Goal: Information Seeking & Learning: Learn about a topic

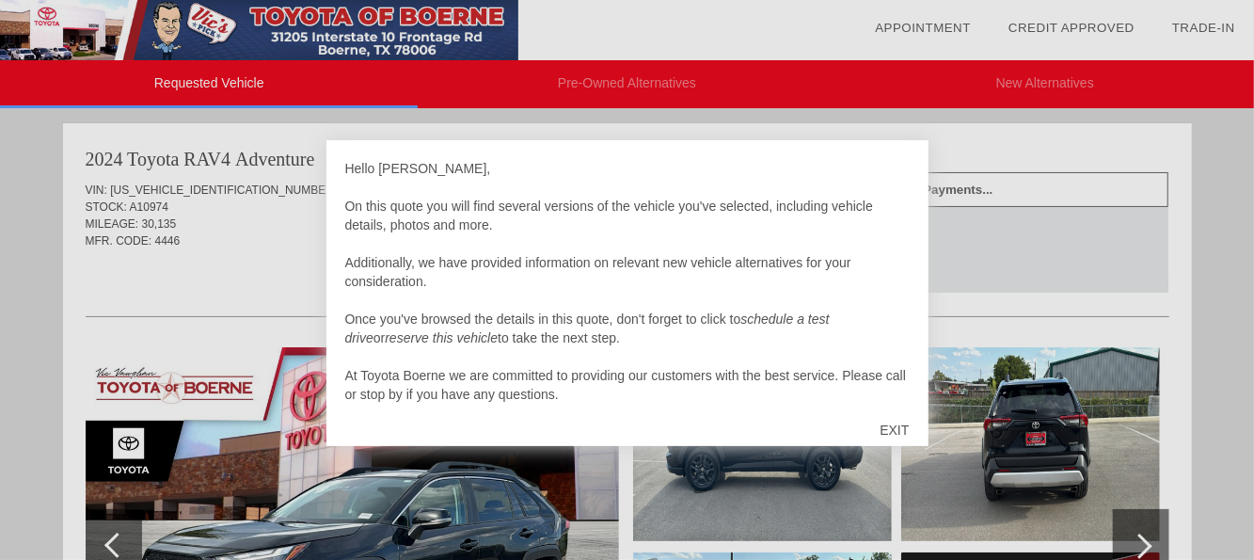
click at [891, 426] on div "EXIT" at bounding box center [893, 430] width 67 height 56
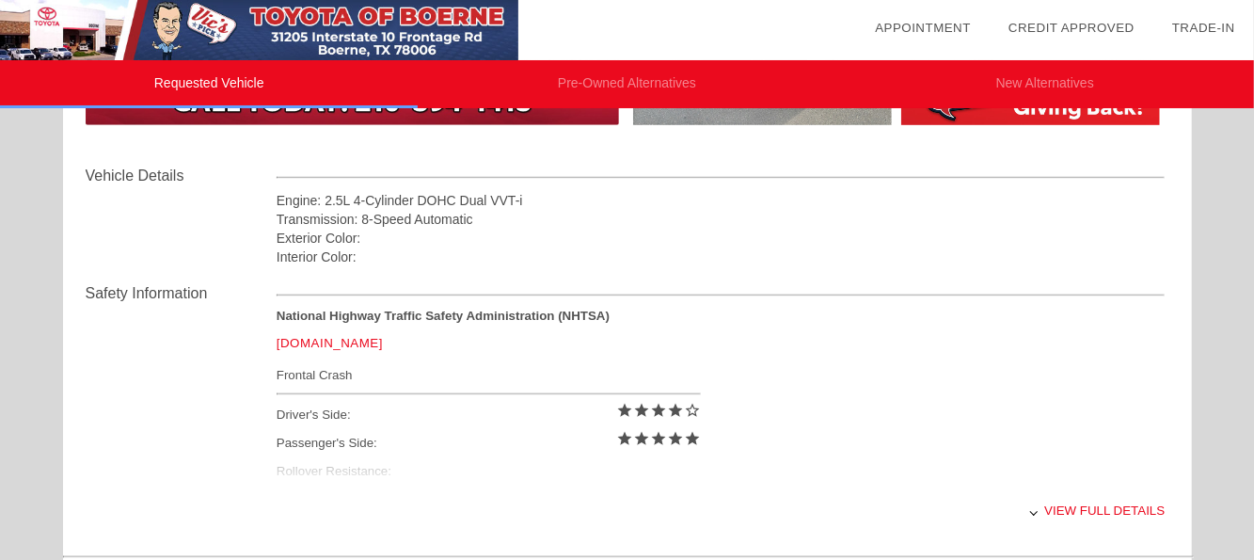
scroll to position [658, 0]
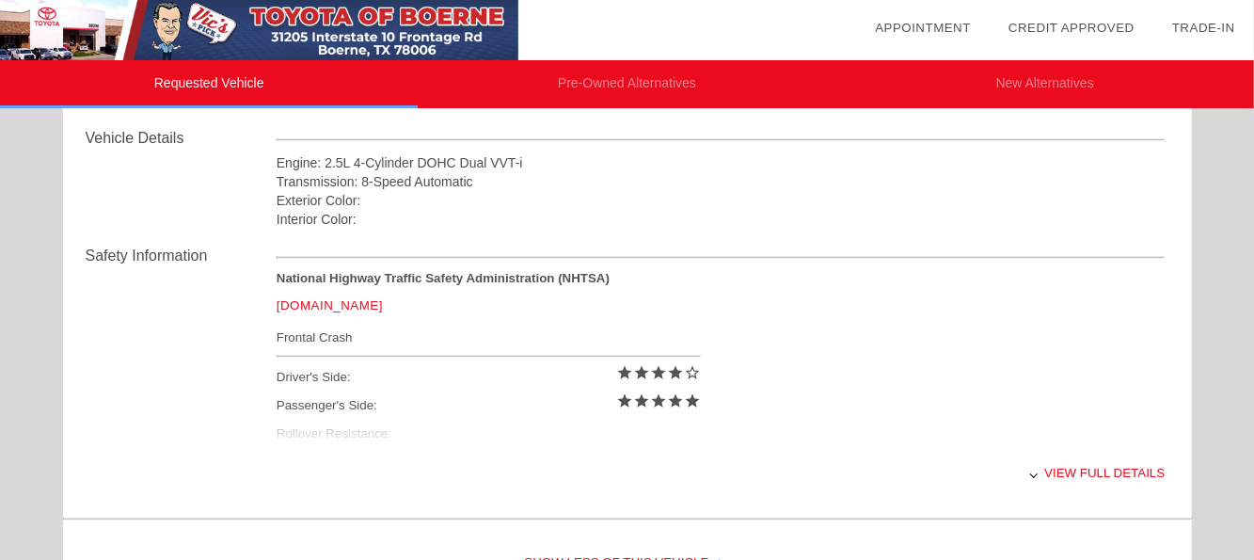
click at [1093, 472] on div "View full details" at bounding box center [720, 472] width 889 height 46
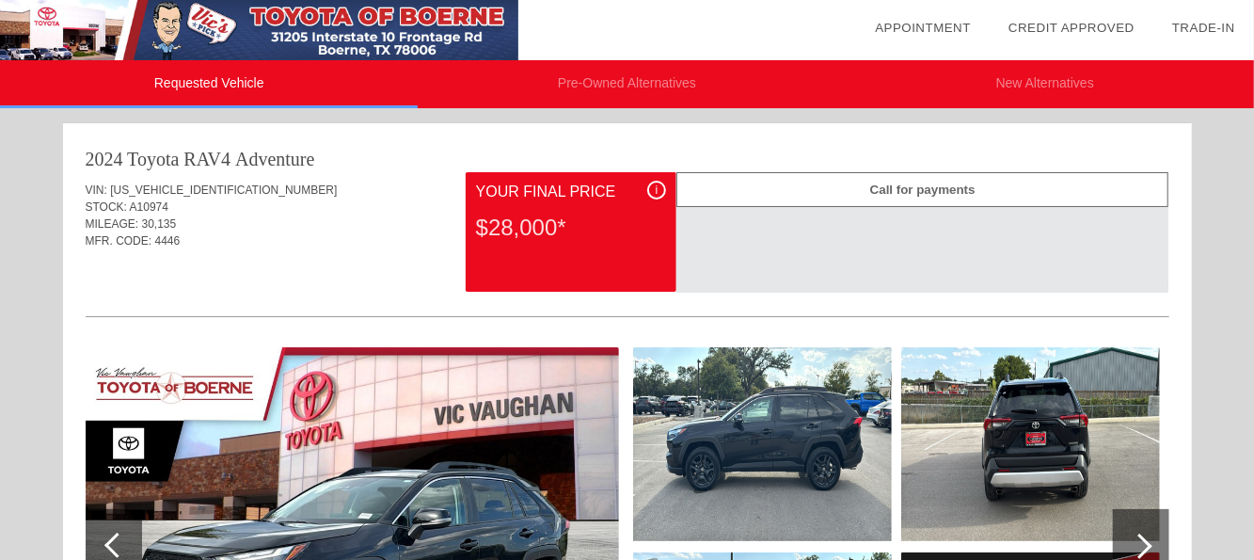
scroll to position [0, 0]
click at [621, 80] on li "Pre-Owned Alternatives" at bounding box center [627, 84] width 418 height 48
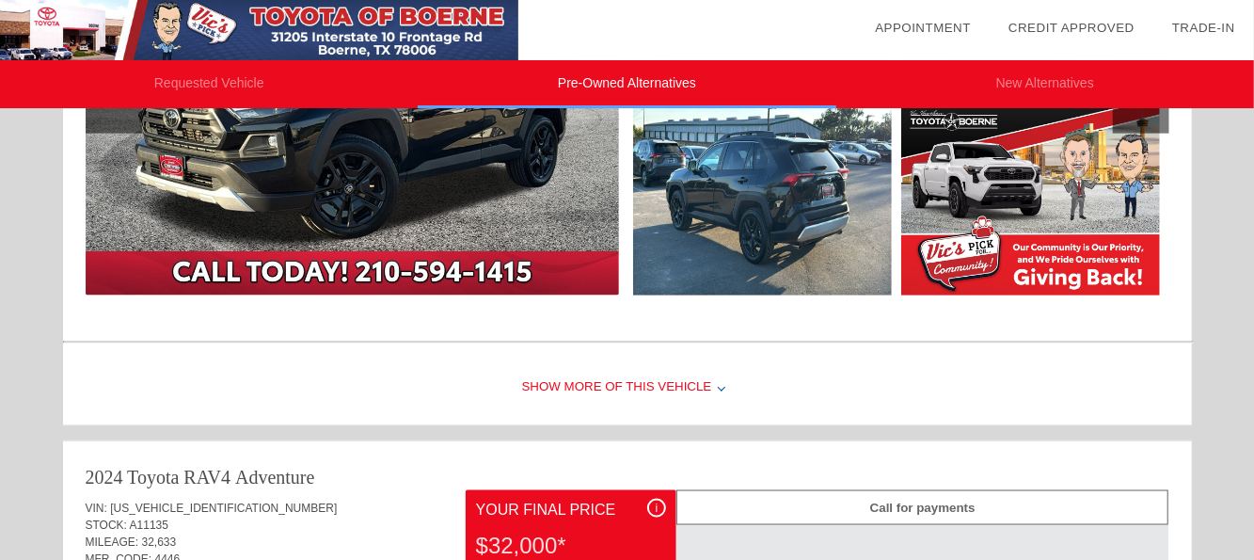
scroll to position [1222, 0]
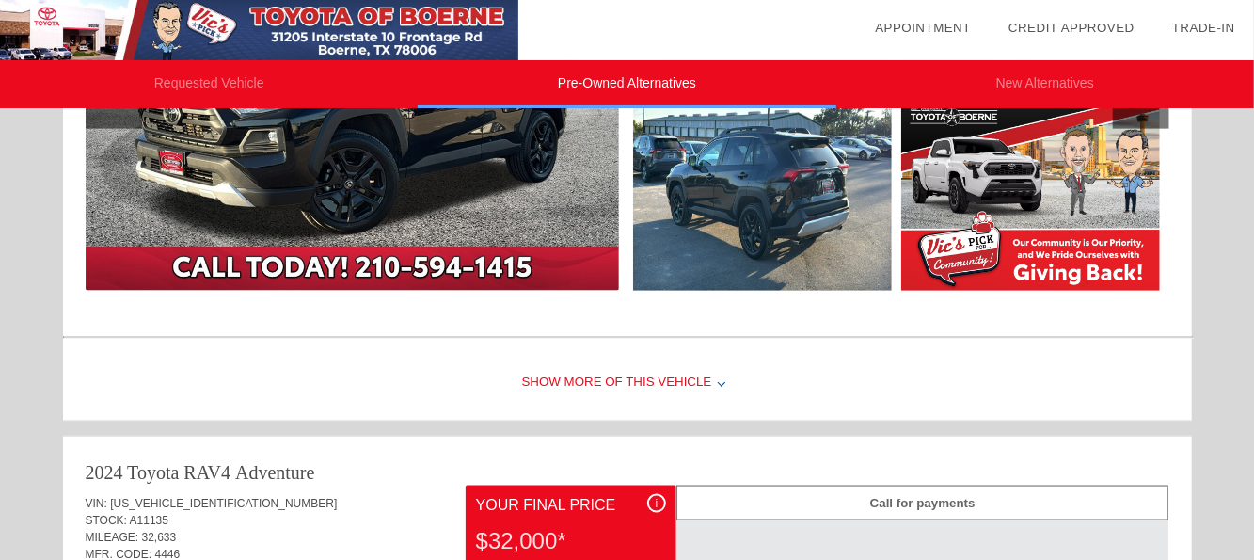
click at [596, 381] on div "Show More of this Vehicle" at bounding box center [627, 382] width 1128 height 75
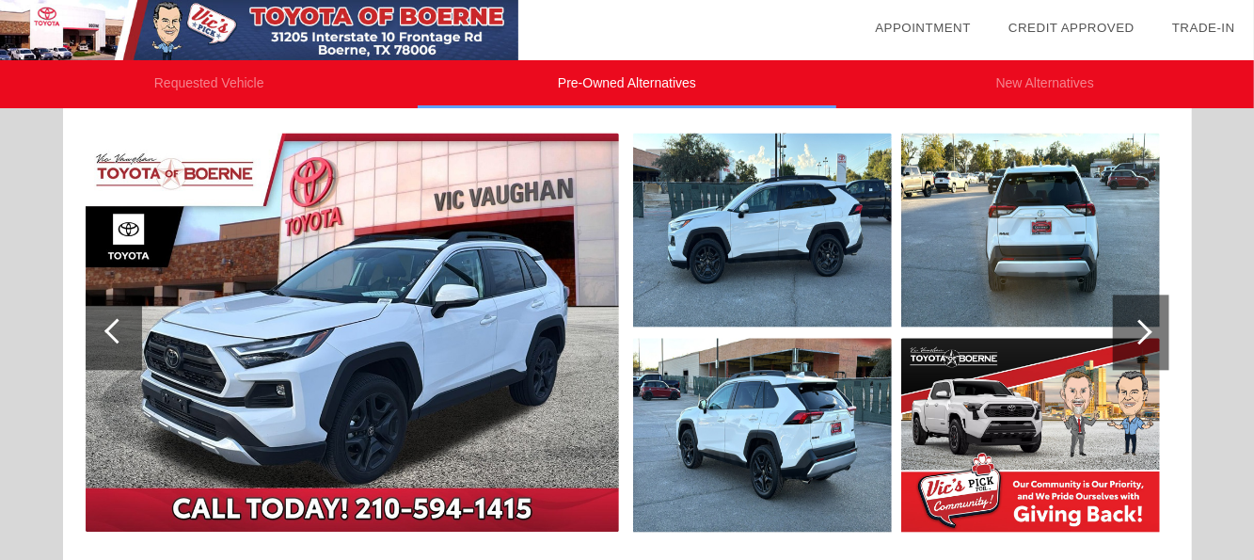
scroll to position [2166, 0]
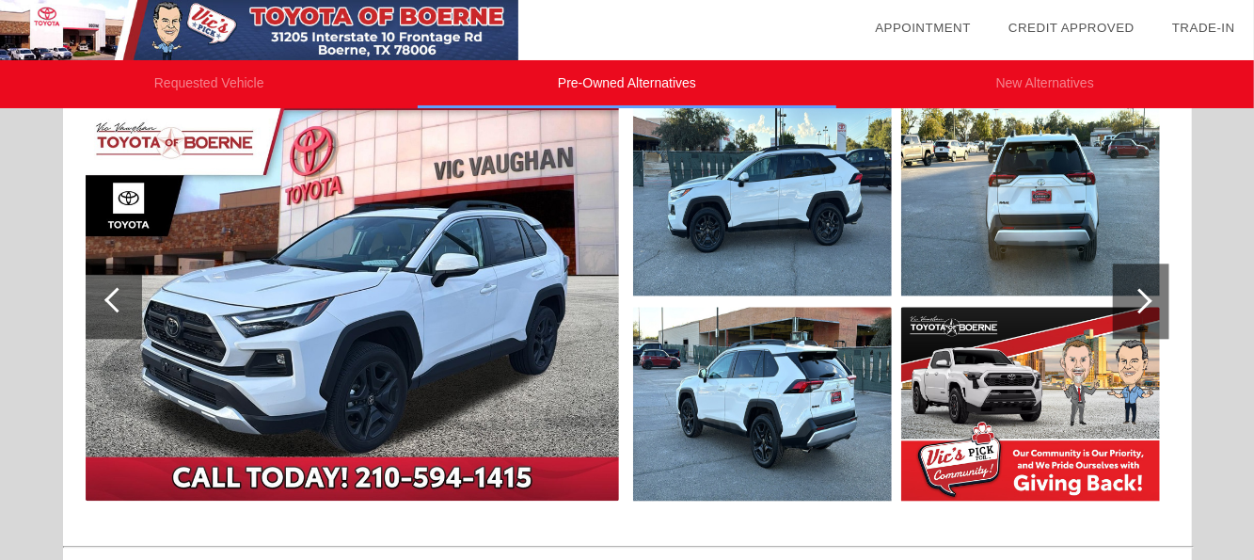
click at [1128, 292] on div at bounding box center [1139, 300] width 25 height 25
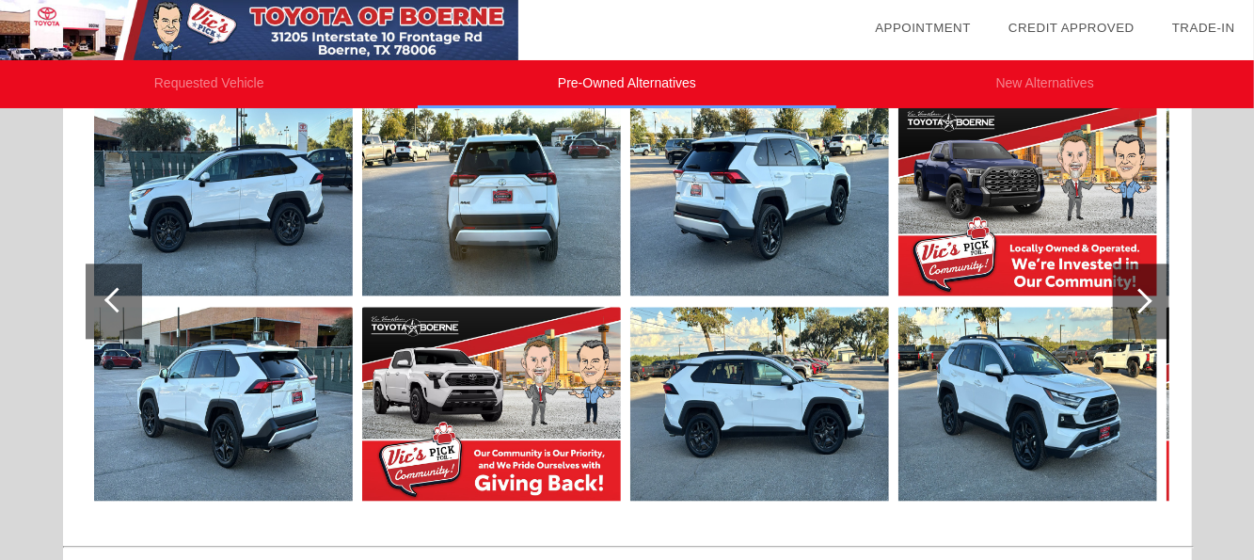
click at [1128, 292] on div at bounding box center [1139, 300] width 25 height 25
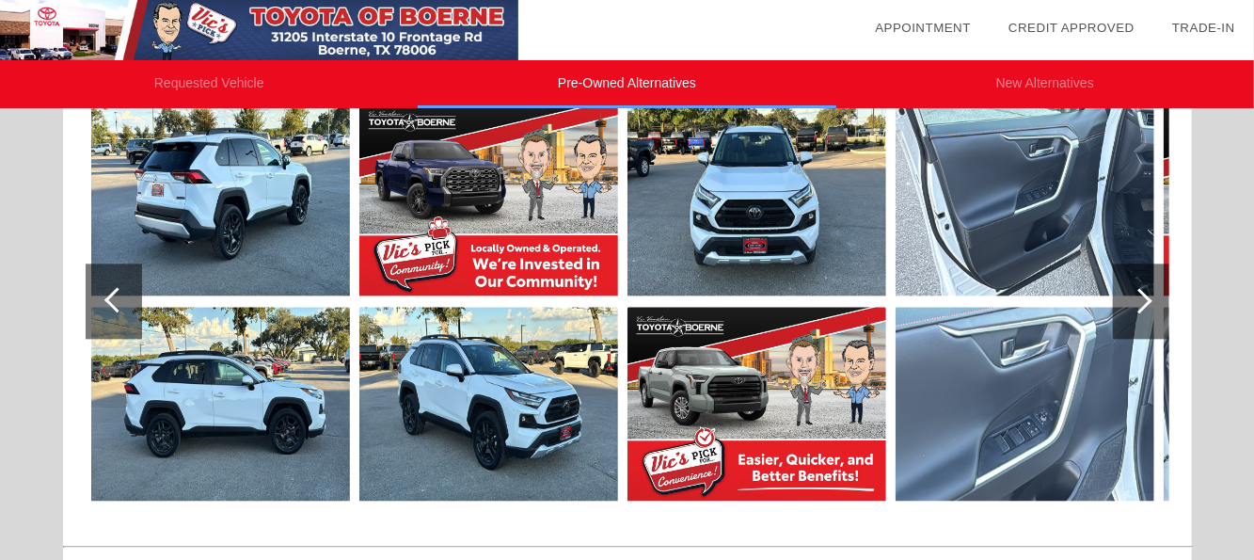
click at [1128, 292] on div at bounding box center [1139, 300] width 25 height 25
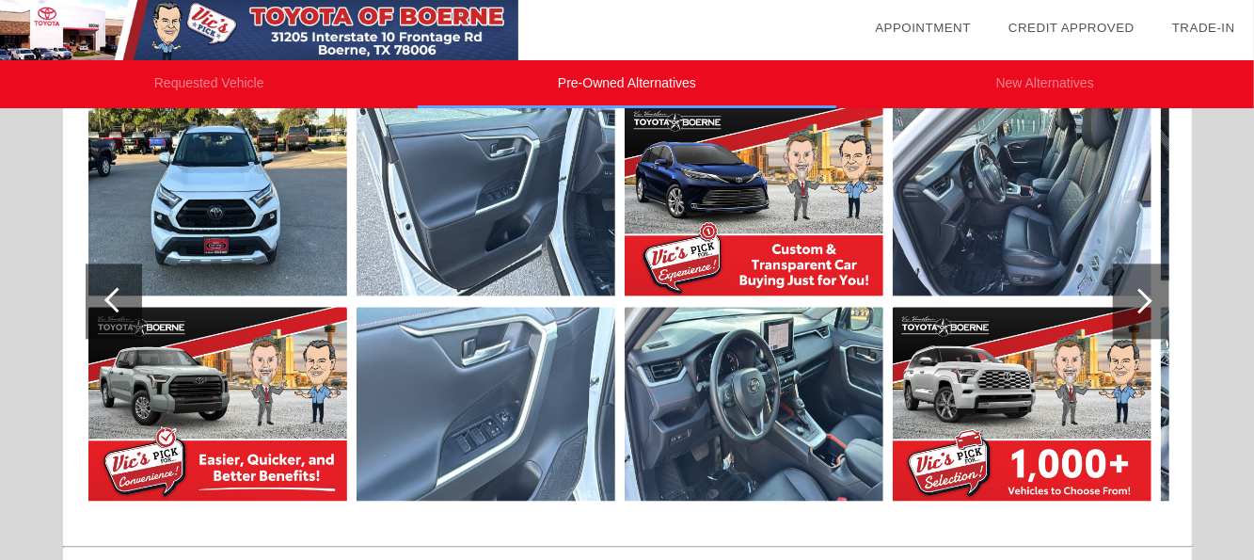
click at [1128, 292] on div at bounding box center [1139, 300] width 25 height 25
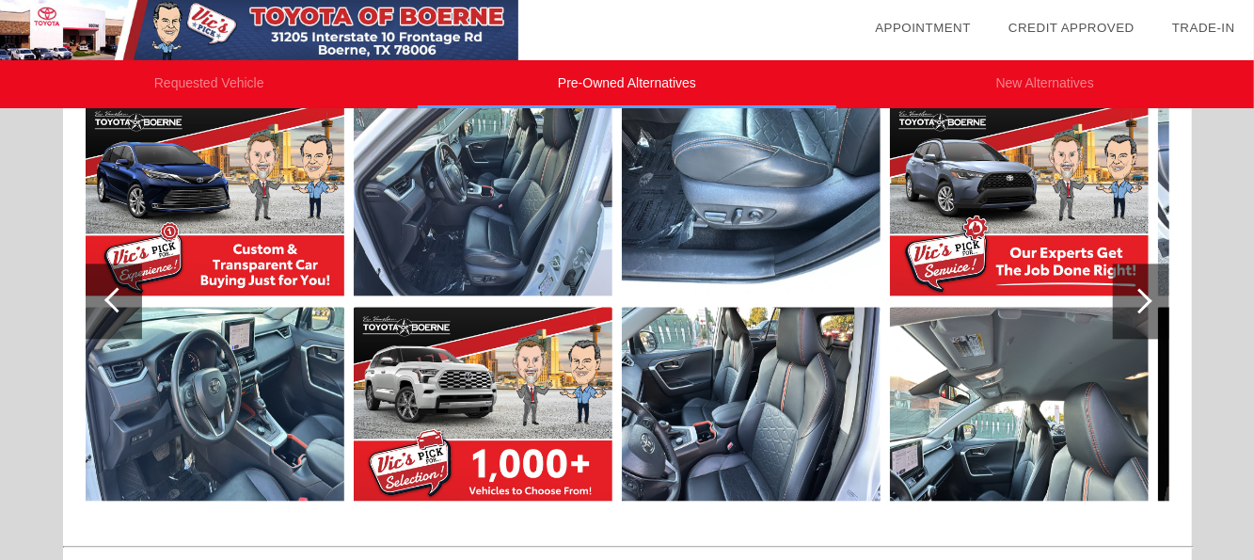
click at [1132, 292] on div at bounding box center [1139, 300] width 25 height 25
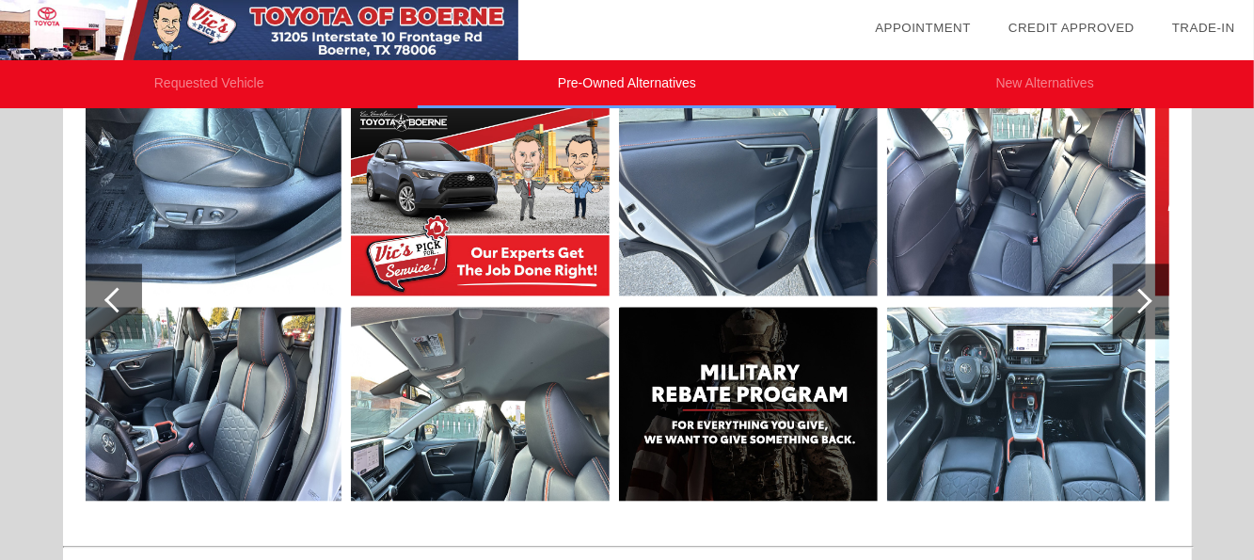
click at [1132, 292] on div at bounding box center [1139, 300] width 25 height 25
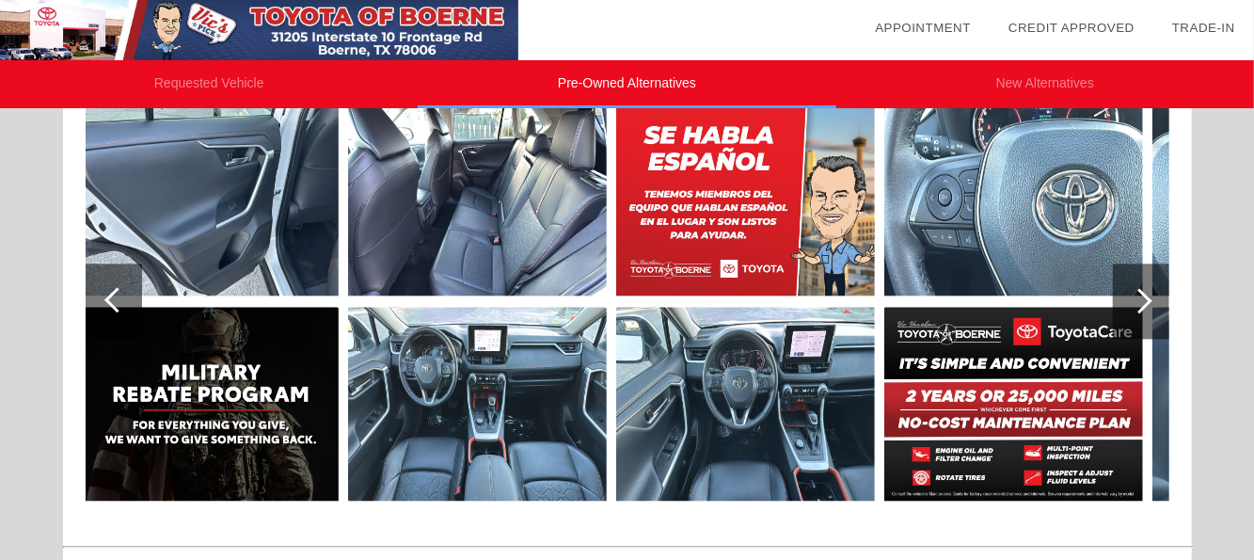
click at [1132, 292] on div at bounding box center [1139, 300] width 25 height 25
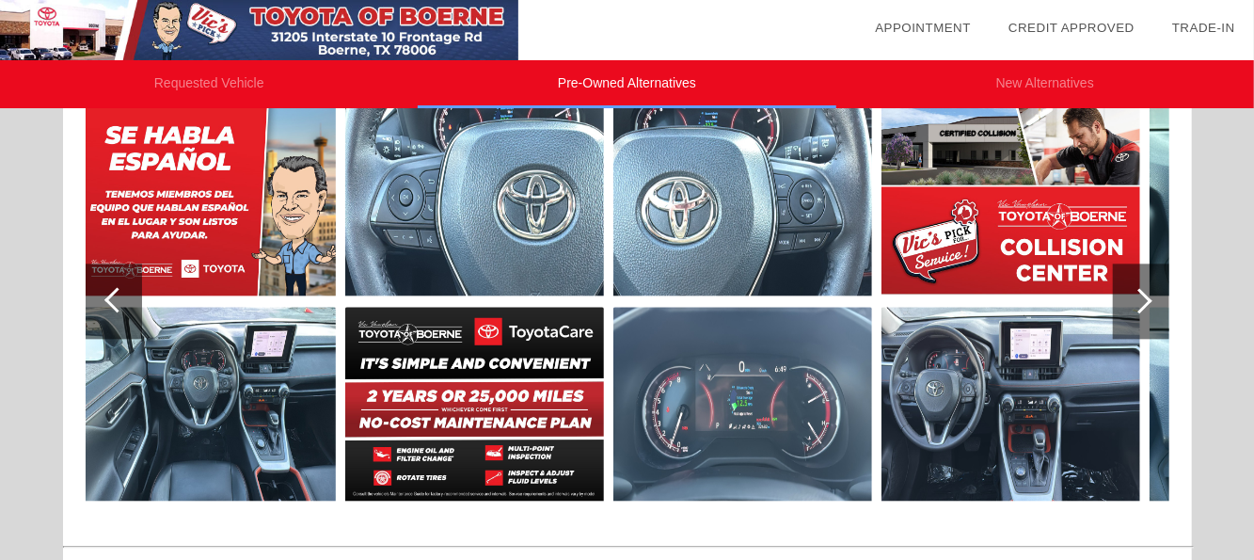
click at [1132, 292] on div at bounding box center [1139, 300] width 25 height 25
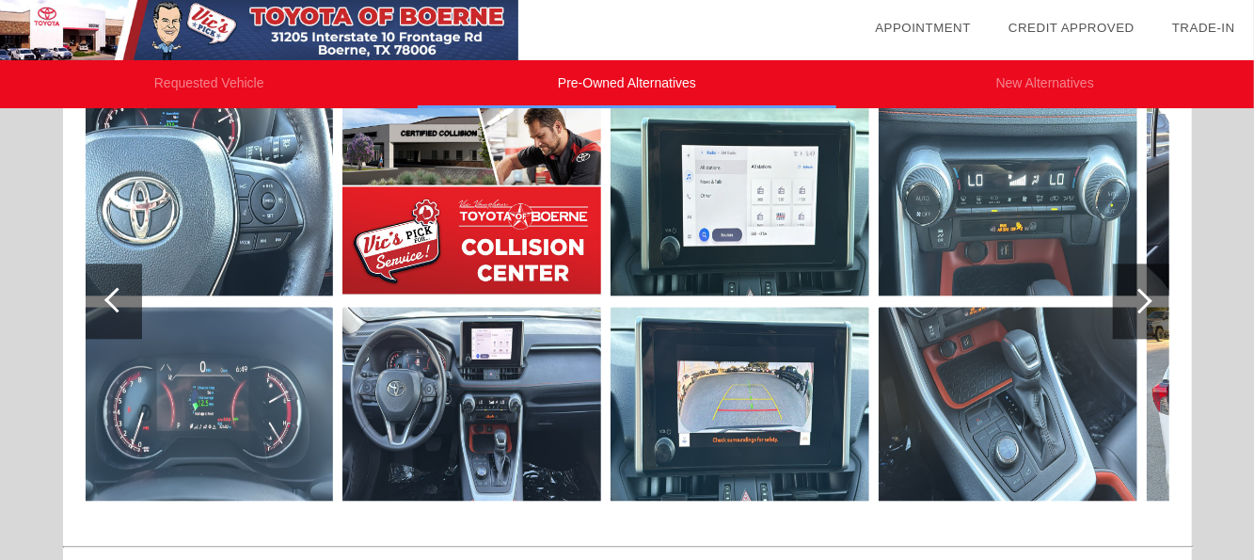
click at [1132, 292] on div at bounding box center [1139, 300] width 25 height 25
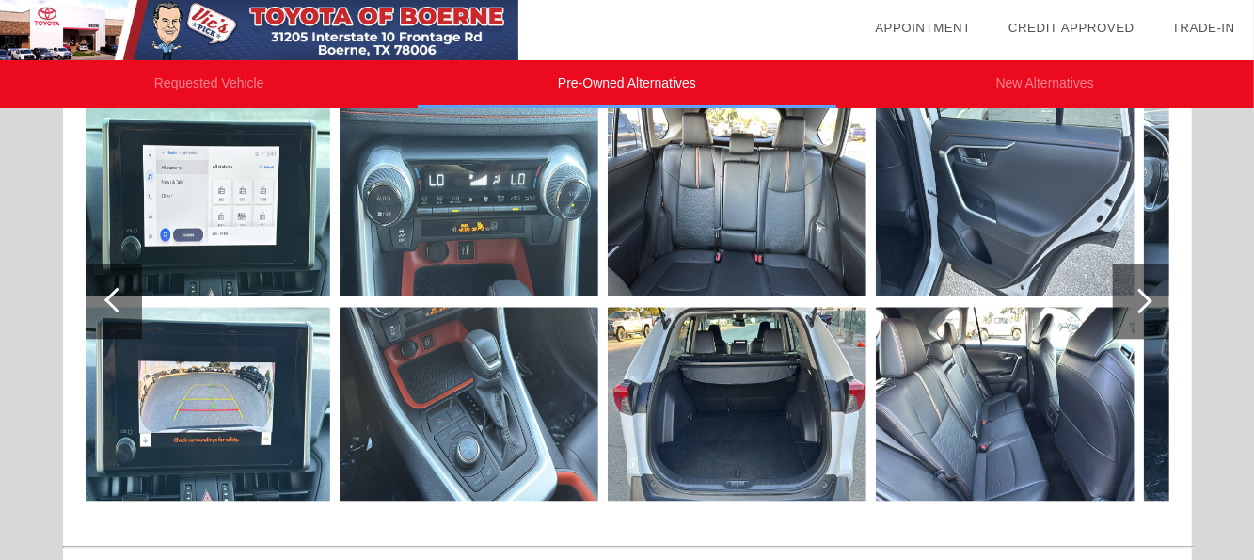
click at [1132, 292] on div at bounding box center [1139, 300] width 25 height 25
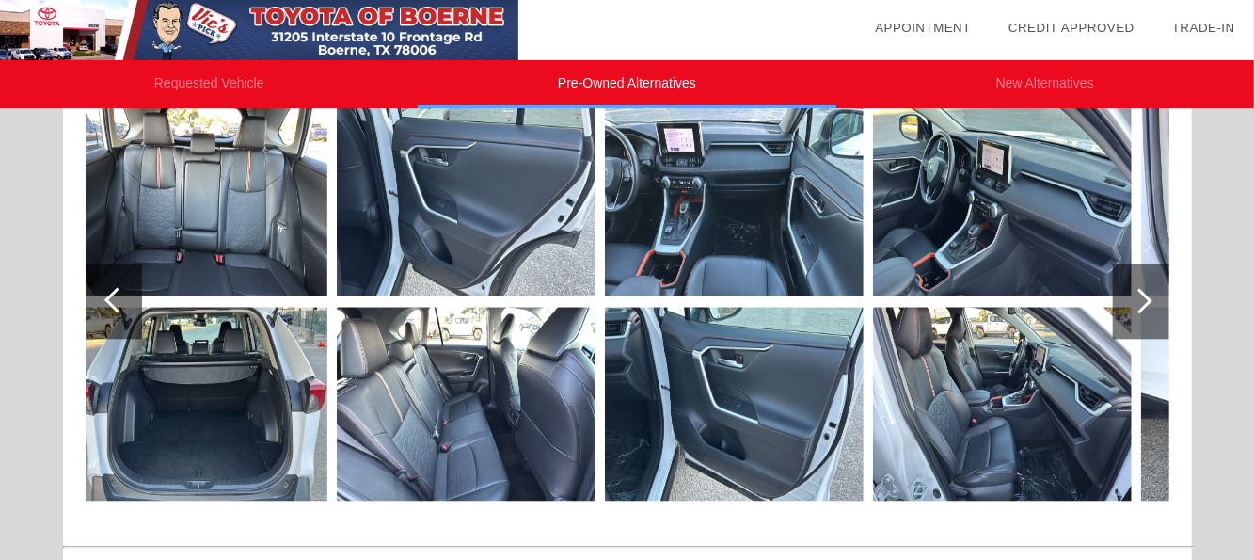
click at [110, 292] on div at bounding box center [116, 299] width 25 height 25
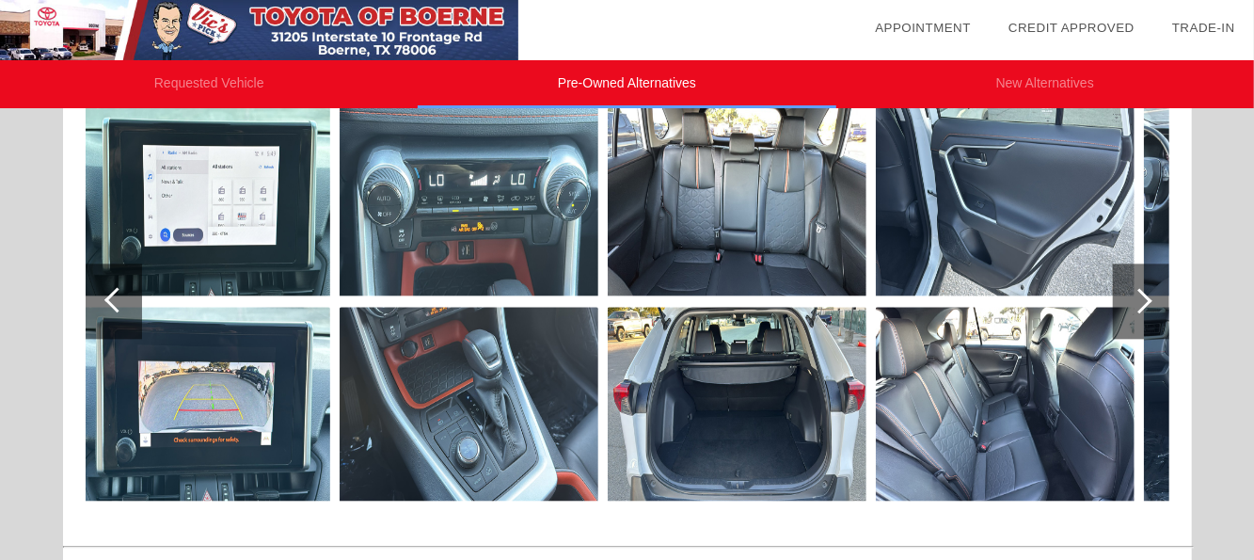
click at [110, 292] on div at bounding box center [116, 299] width 25 height 25
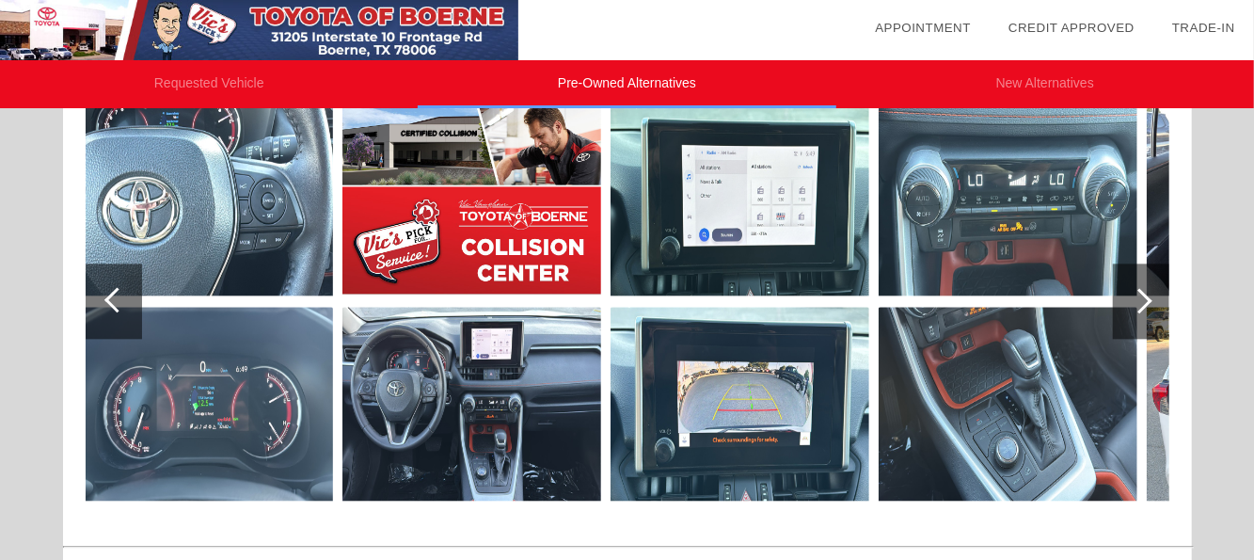
click at [1143, 290] on div at bounding box center [1139, 300] width 25 height 25
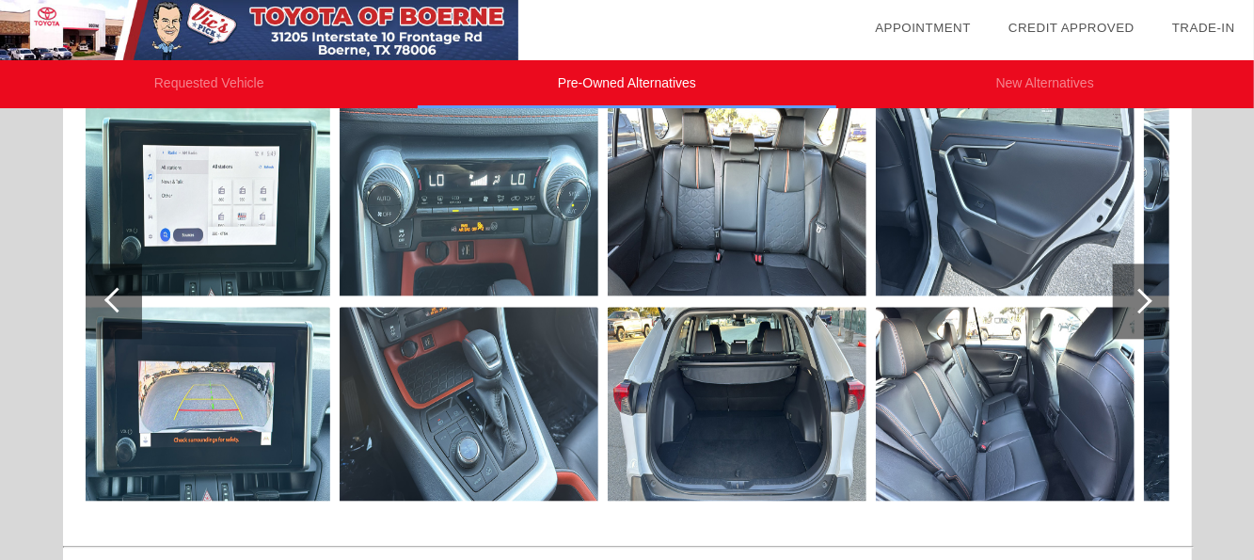
click at [1143, 290] on div at bounding box center [1139, 300] width 25 height 25
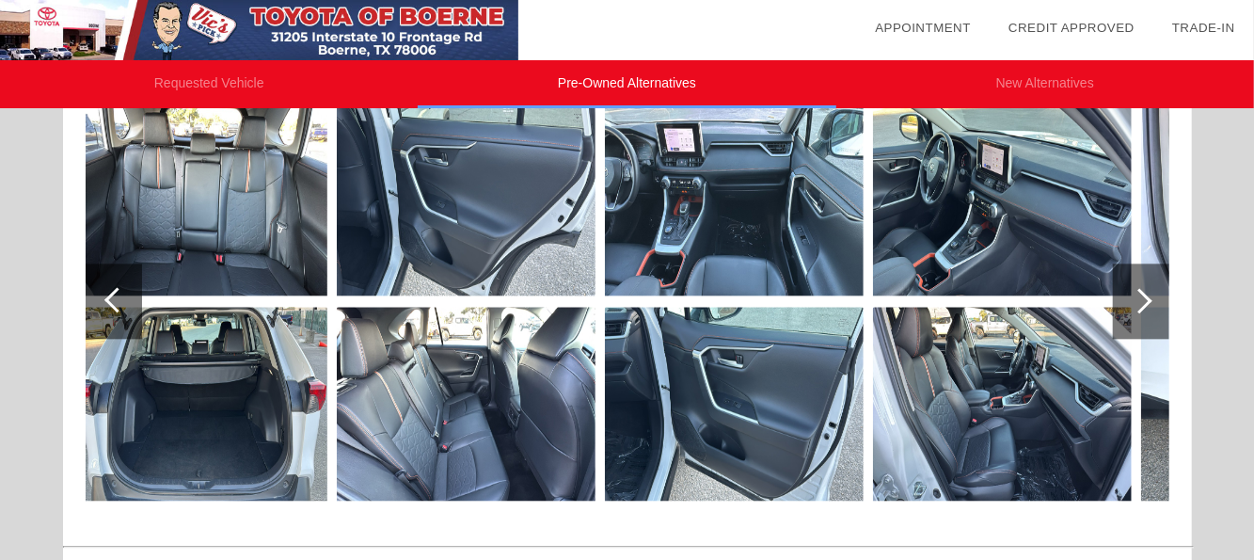
click at [1143, 290] on div at bounding box center [1139, 300] width 25 height 25
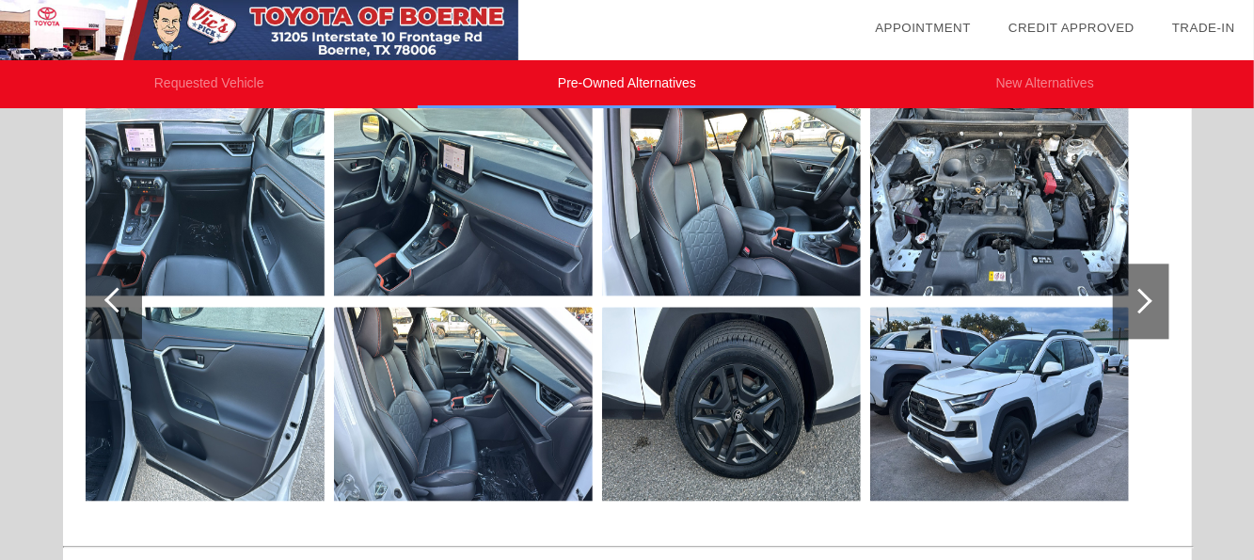
click at [1143, 290] on div at bounding box center [1139, 300] width 25 height 25
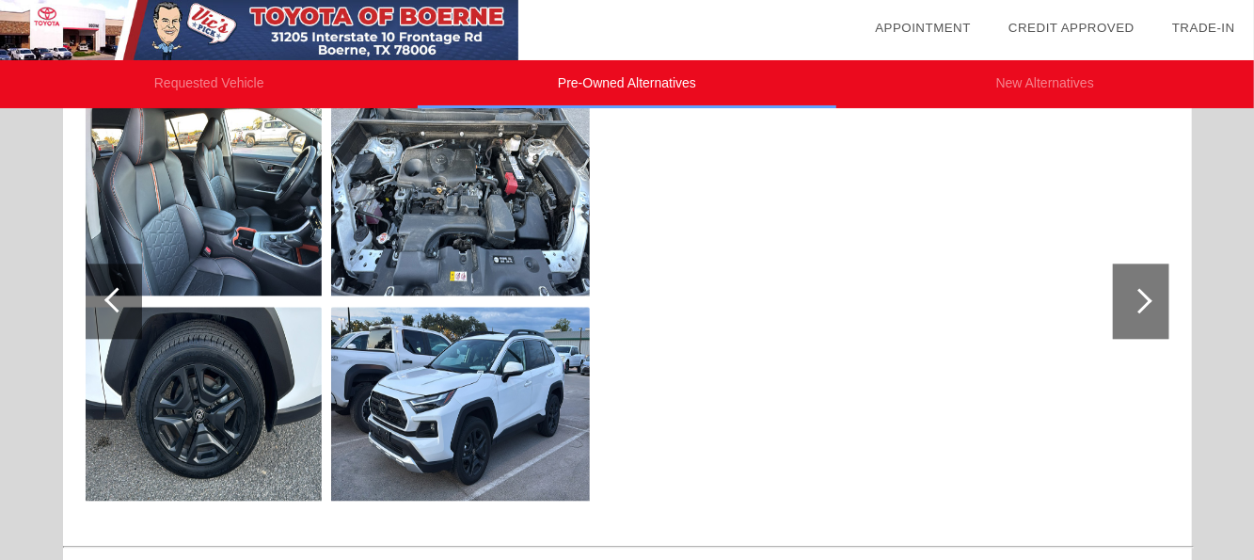
click at [1139, 291] on div at bounding box center [1139, 300] width 25 height 25
click at [111, 292] on div at bounding box center [116, 299] width 25 height 25
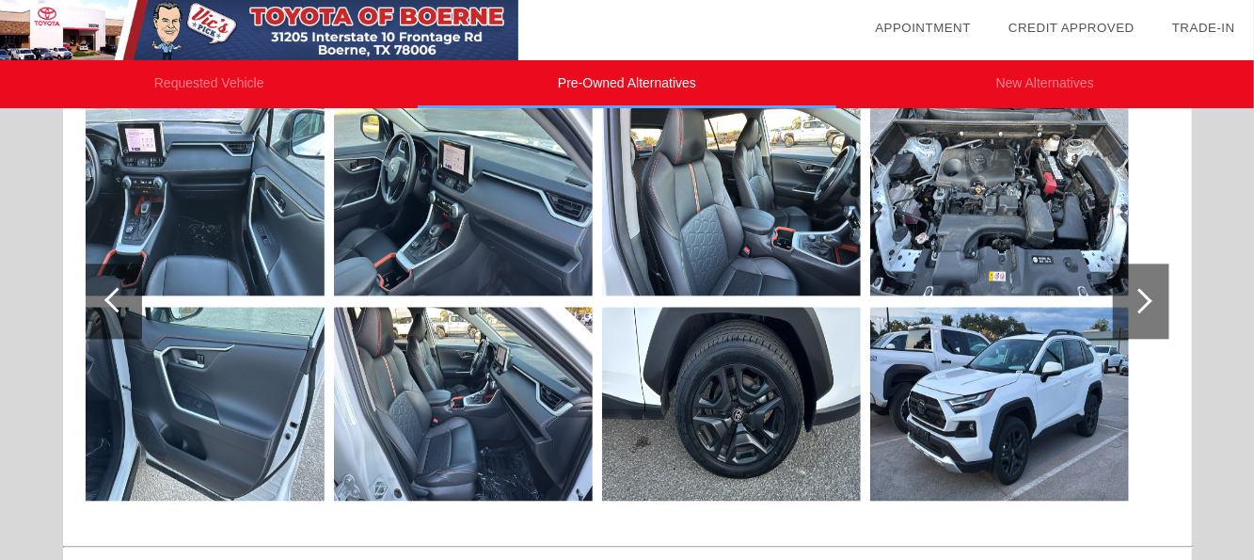
click at [111, 292] on div at bounding box center [116, 299] width 25 height 25
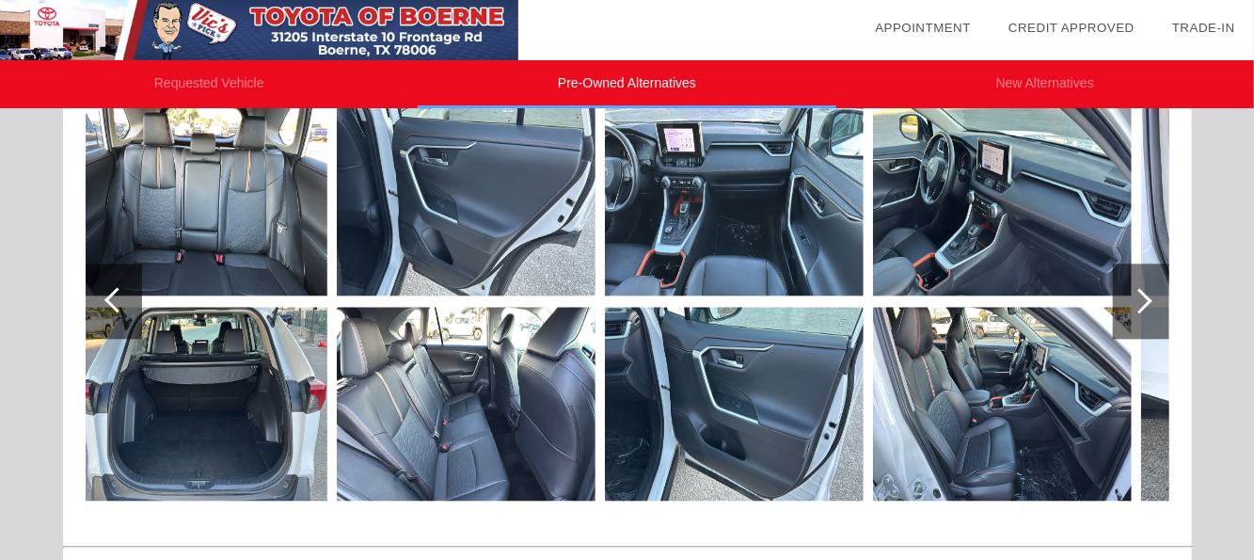
click at [111, 292] on div at bounding box center [116, 299] width 25 height 25
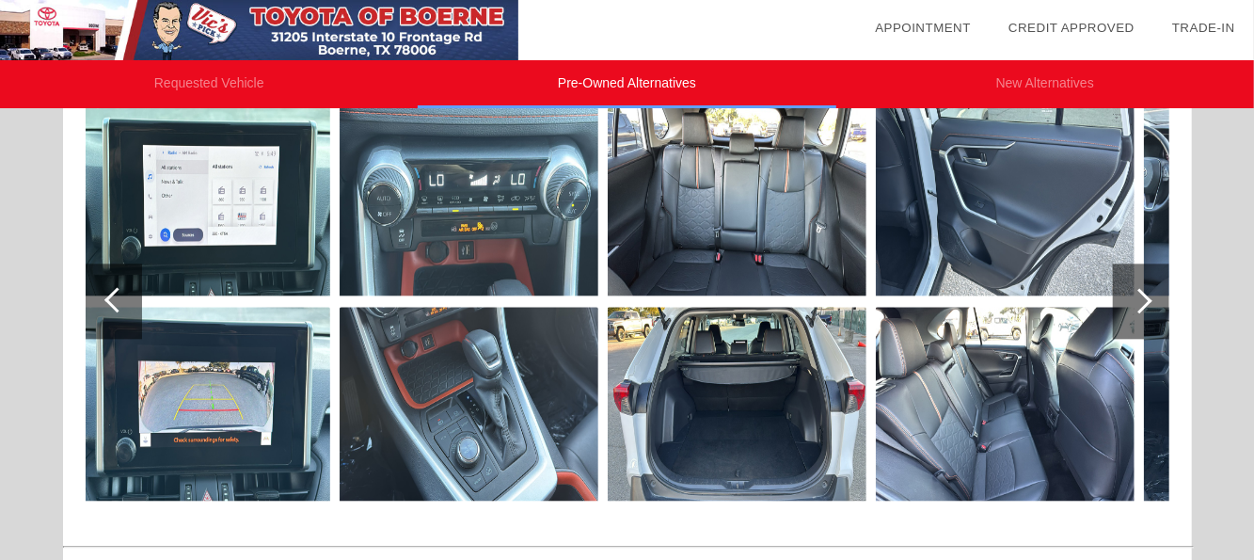
click at [111, 292] on div at bounding box center [116, 299] width 25 height 25
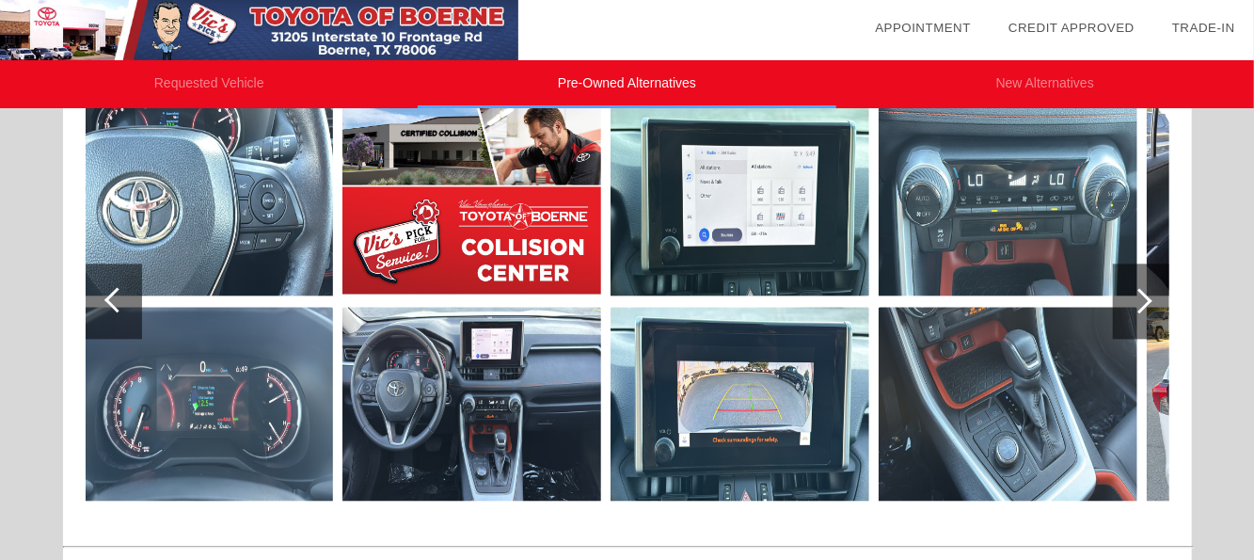
click at [111, 292] on div at bounding box center [116, 299] width 25 height 25
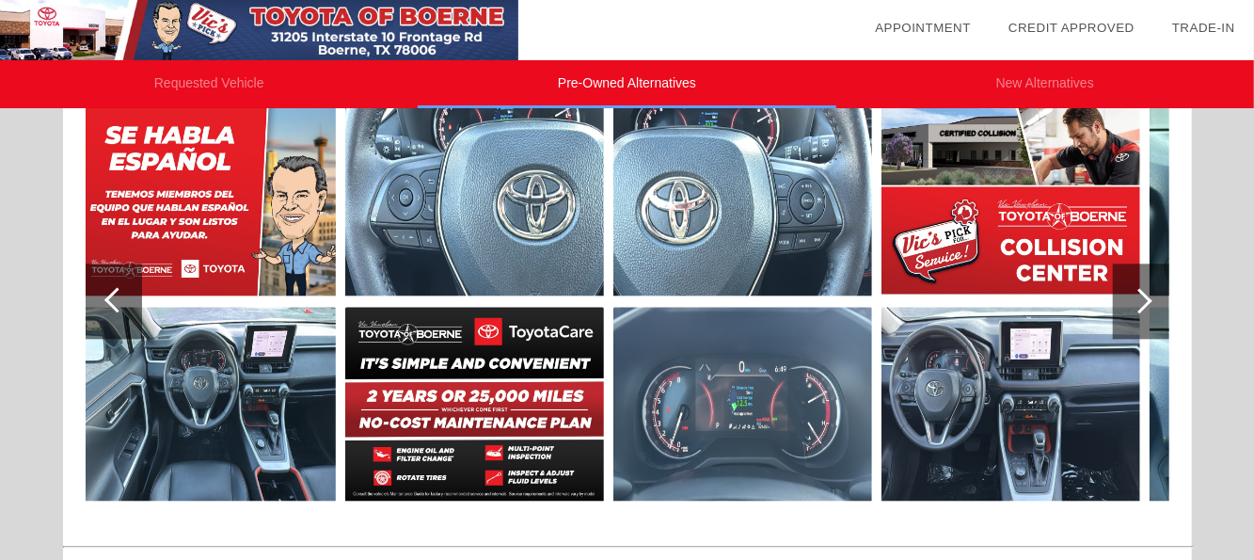
click at [111, 292] on div at bounding box center [116, 299] width 25 height 25
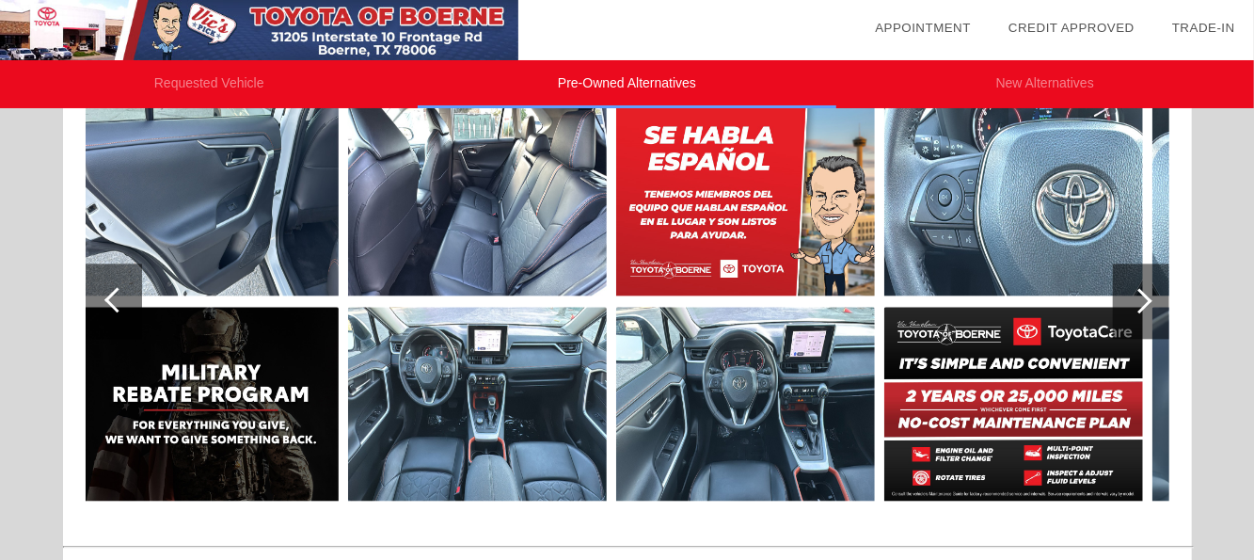
click at [111, 292] on div at bounding box center [116, 299] width 25 height 25
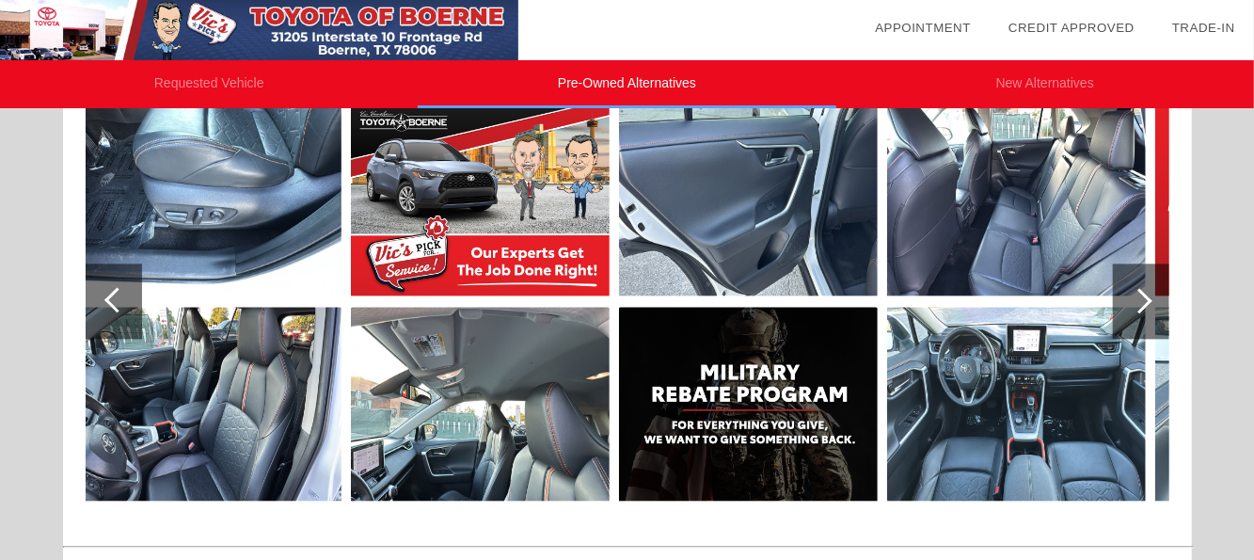
click at [111, 292] on div at bounding box center [116, 299] width 25 height 25
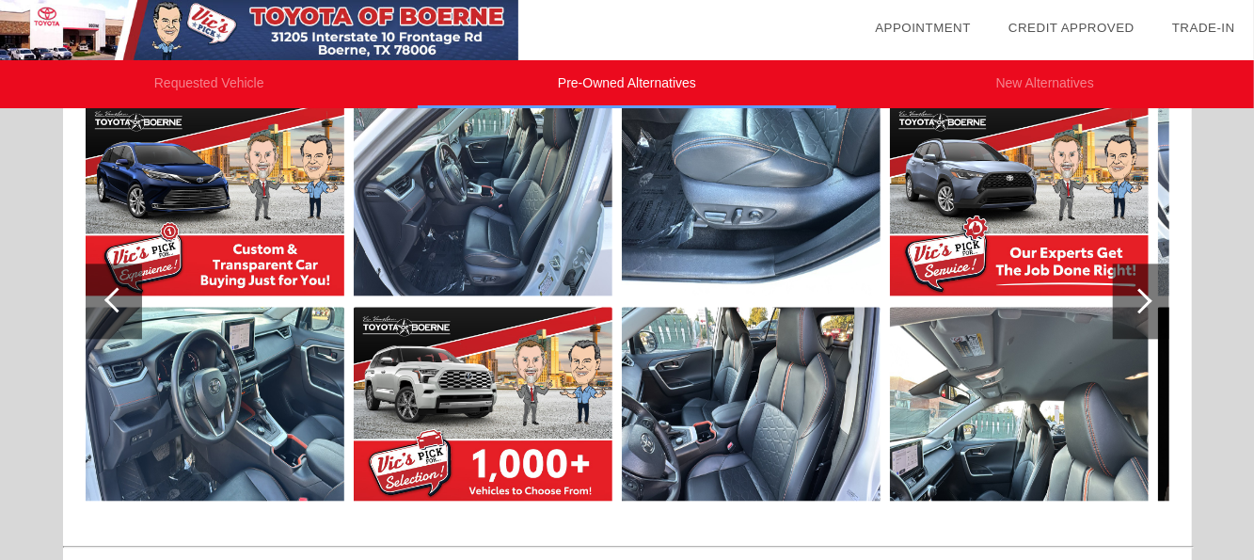
click at [111, 292] on div at bounding box center [116, 299] width 25 height 25
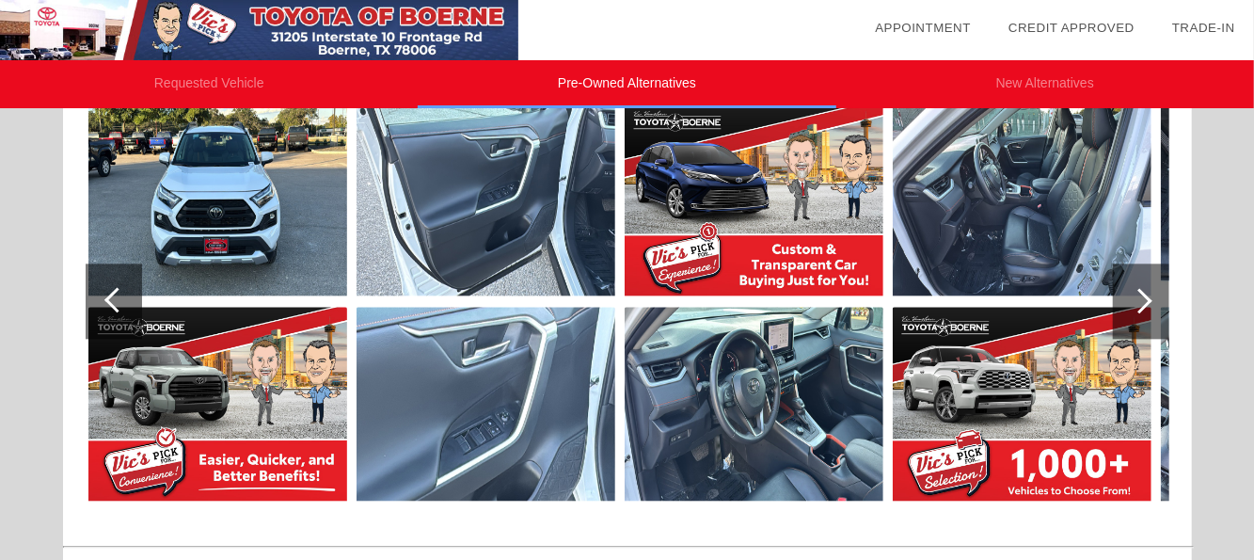
click at [111, 292] on div at bounding box center [116, 299] width 25 height 25
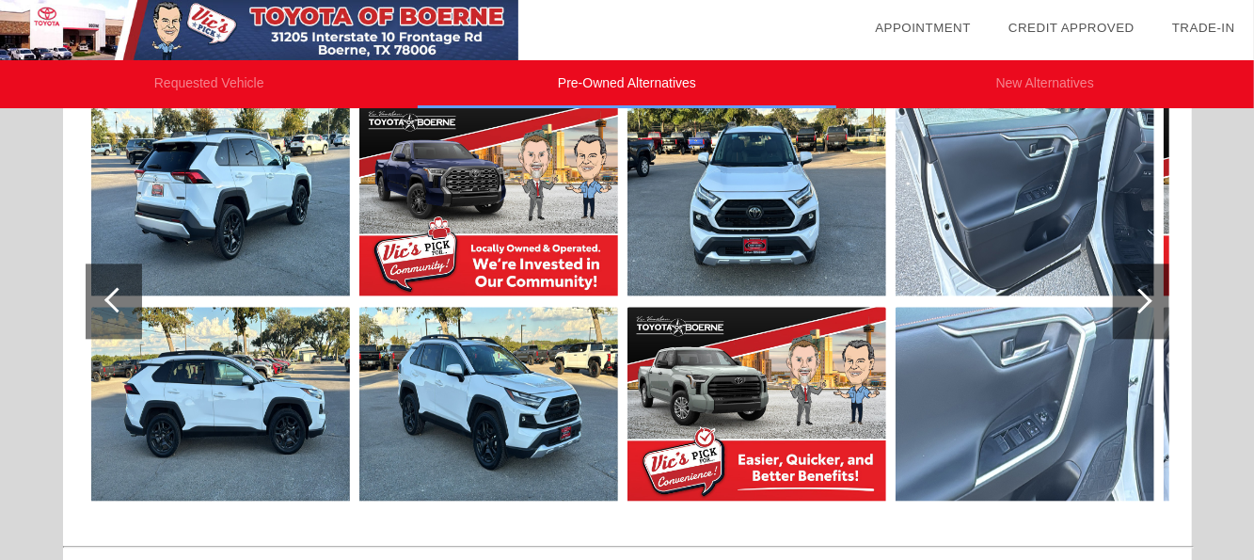
click at [111, 292] on div at bounding box center [116, 299] width 25 height 25
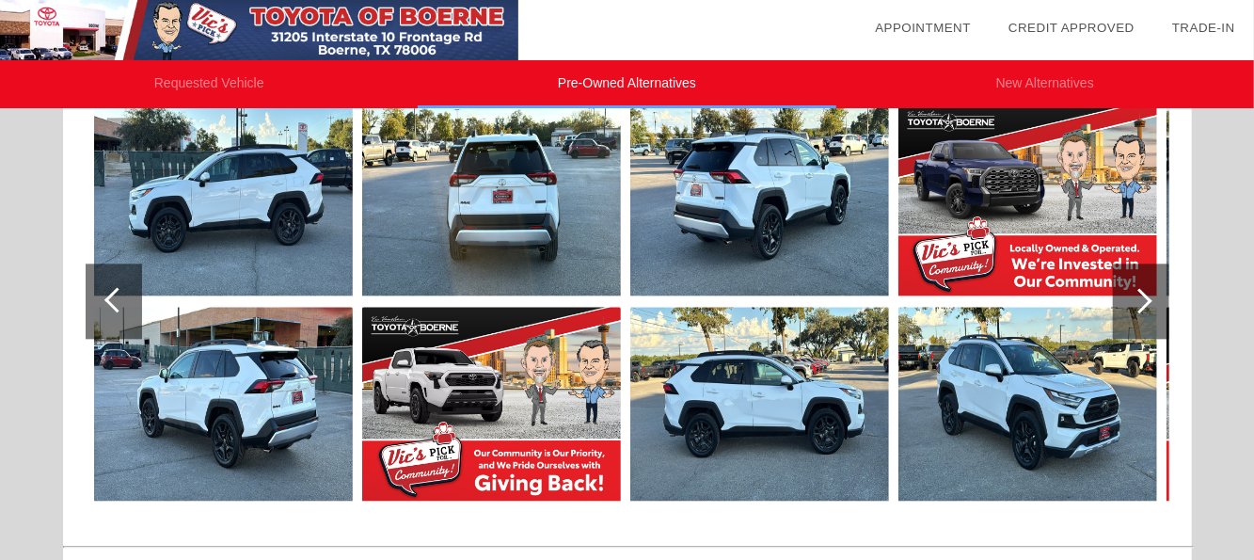
click at [111, 292] on div at bounding box center [116, 299] width 25 height 25
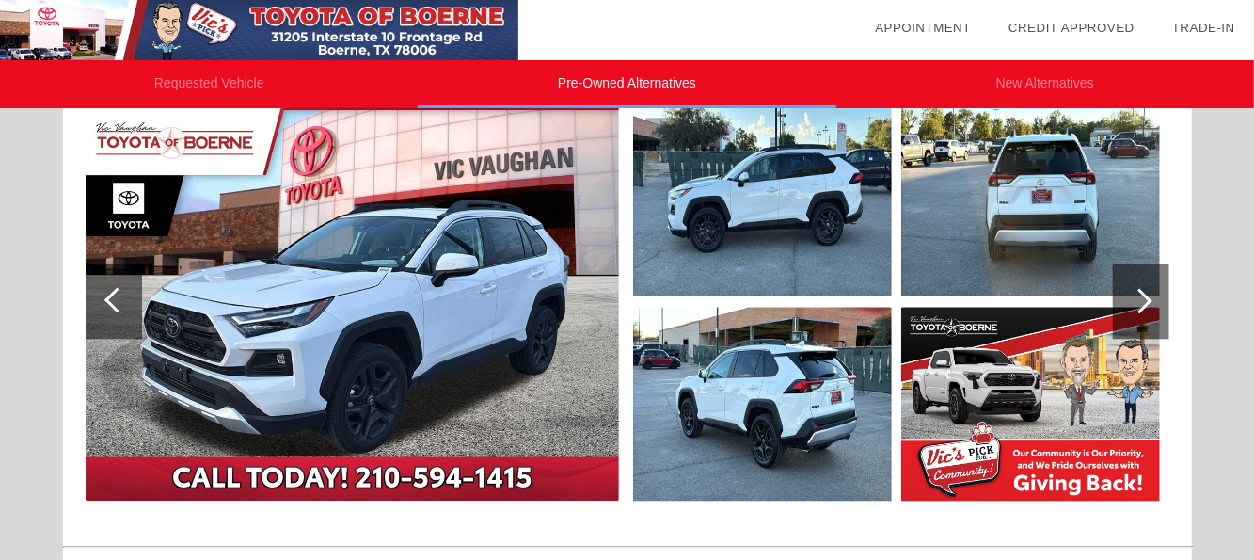
click at [112, 292] on div at bounding box center [116, 299] width 25 height 25
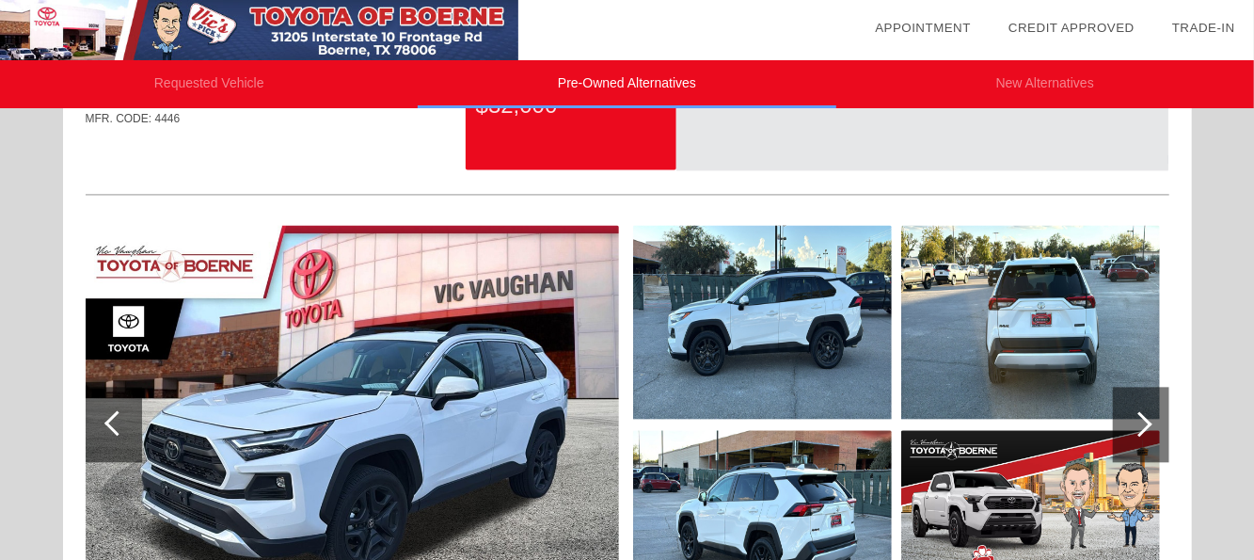
scroll to position [2072, 0]
